Goal: Task Accomplishment & Management: Use online tool/utility

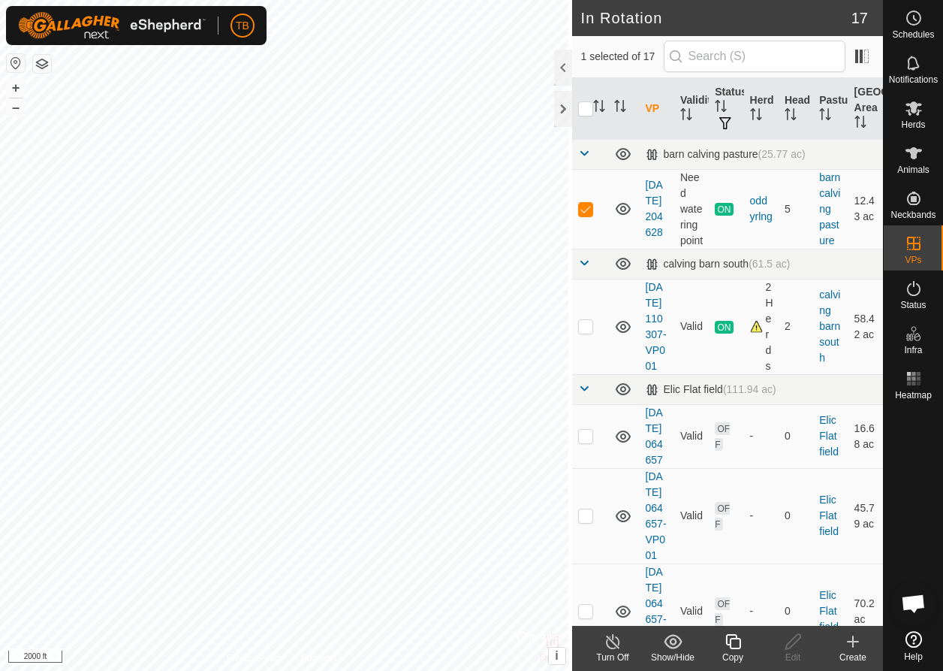
click at [735, 638] on icon at bounding box center [732, 641] width 15 height 15
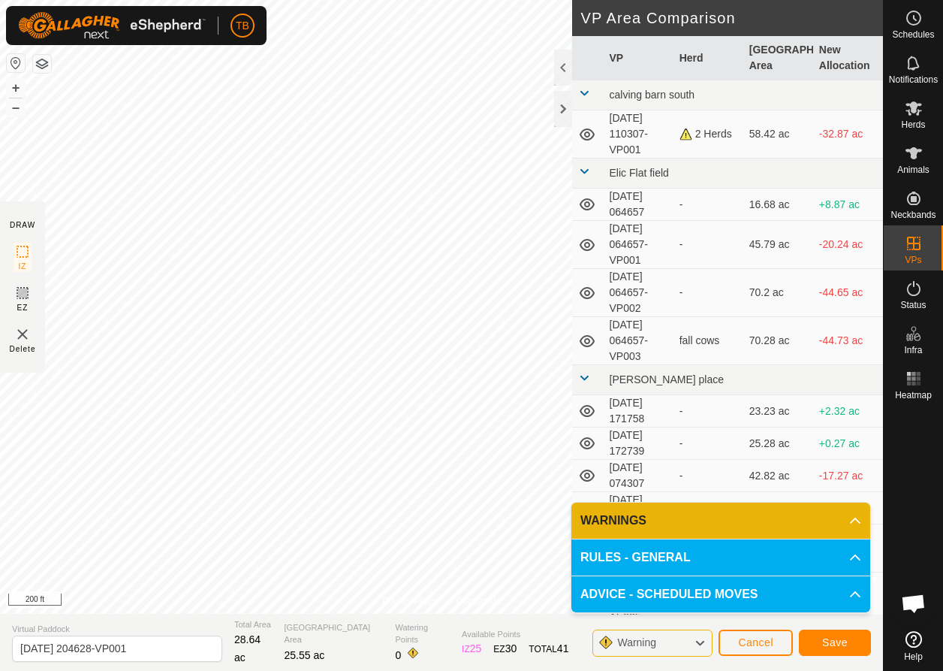
click at [855, 650] on button "Save" at bounding box center [835, 642] width 72 height 26
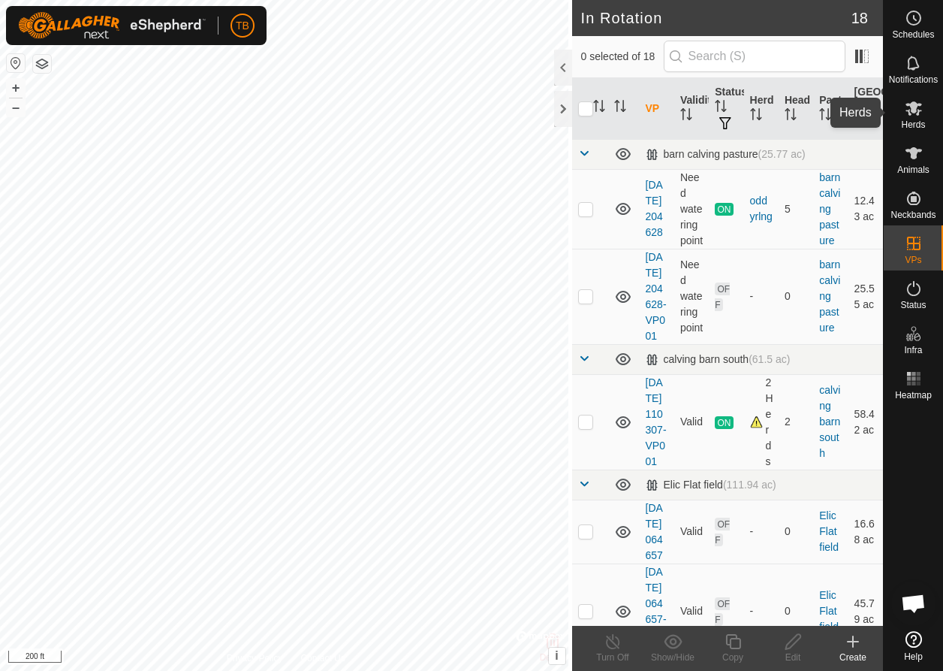
click at [909, 122] on span "Herds" at bounding box center [913, 124] width 24 height 9
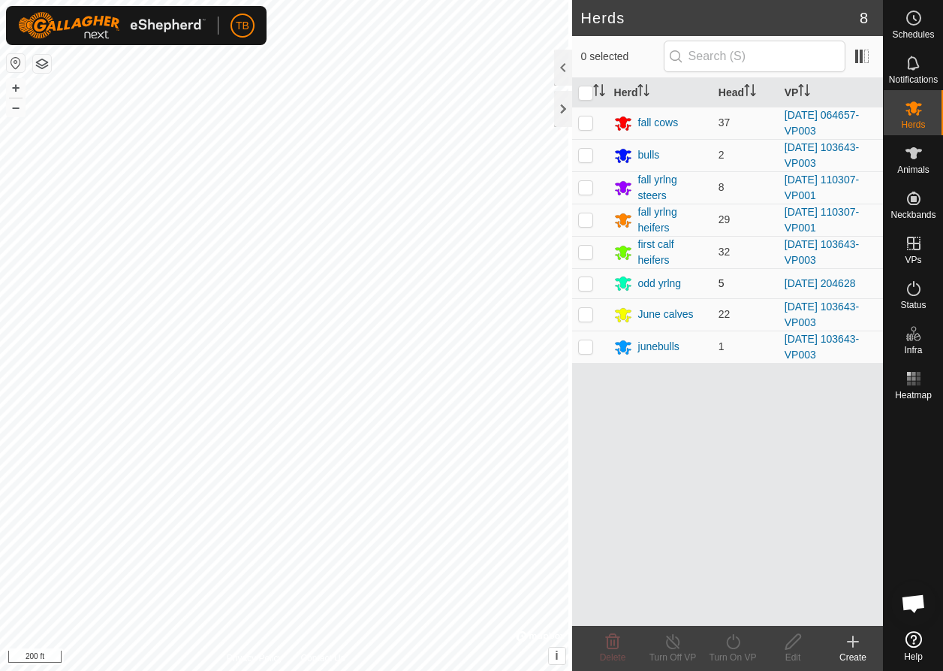
click at [578, 285] on p-checkbox at bounding box center [585, 283] width 15 height 12
checkbox input "true"
click at [731, 641] on icon at bounding box center [733, 641] width 19 height 18
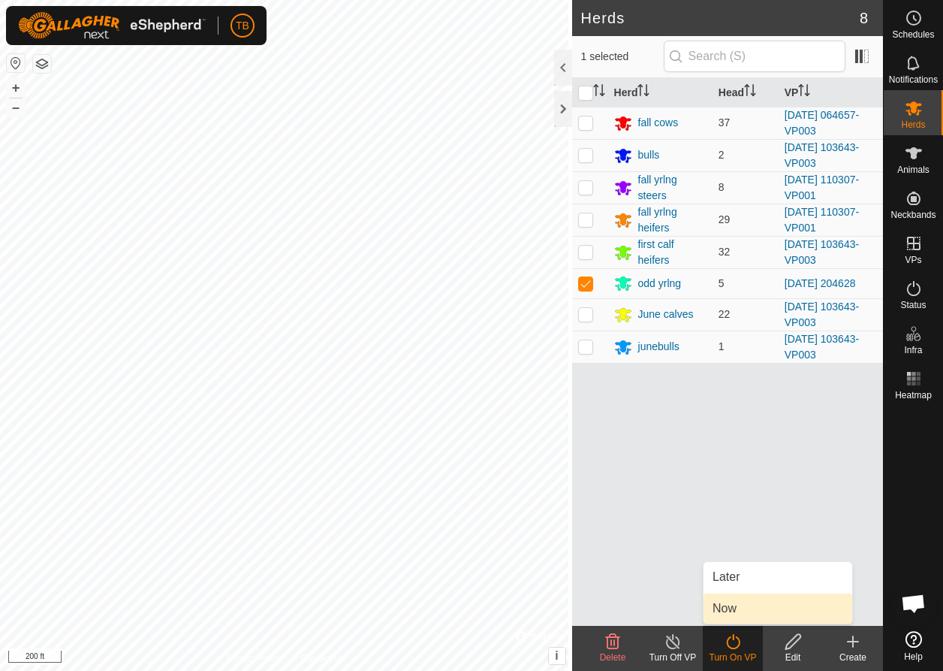
click at [743, 605] on link "Now" at bounding box center [778, 608] width 149 height 30
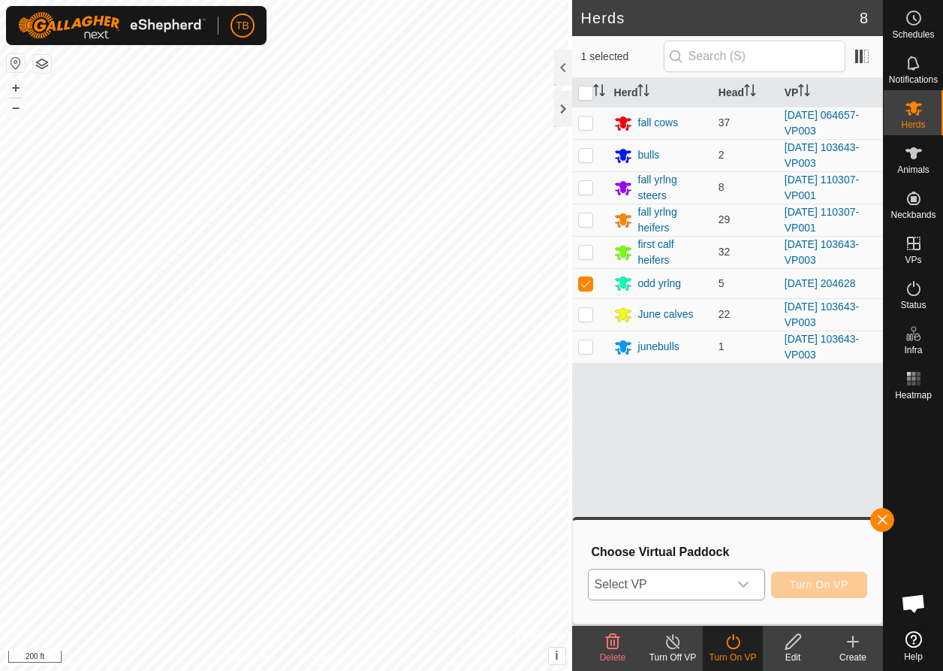
click at [743, 583] on icon "dropdown trigger" at bounding box center [743, 584] width 12 height 12
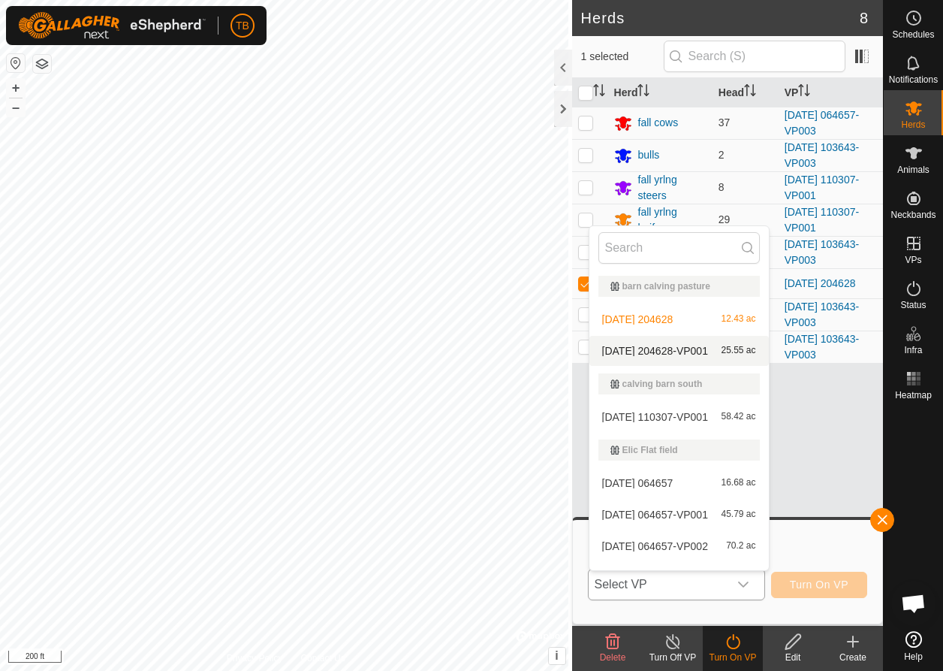
click at [684, 342] on li "2025-08-26 204628-VP001 25.55 ac" at bounding box center [678, 351] width 179 height 30
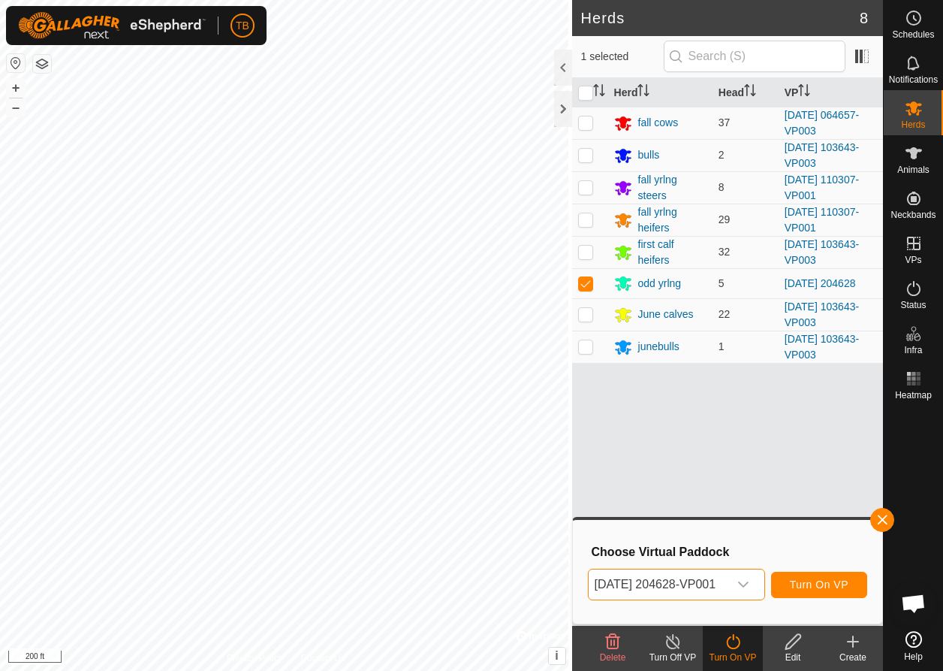
click at [827, 584] on span "Turn On VP" at bounding box center [819, 584] width 59 height 12
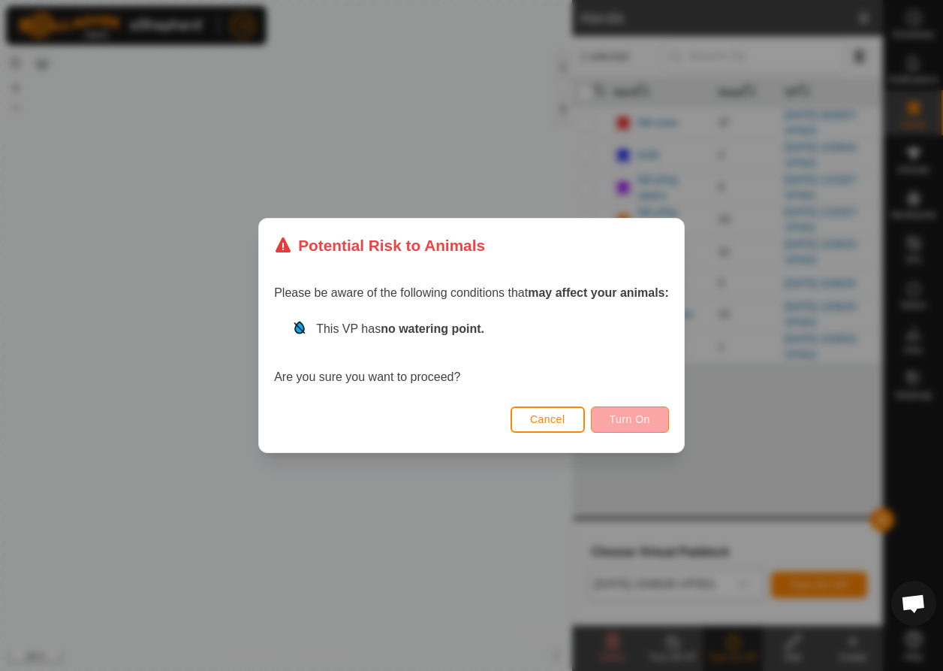
click at [659, 426] on button "Turn On" at bounding box center [630, 419] width 78 height 26
